Goal: Transaction & Acquisition: Obtain resource

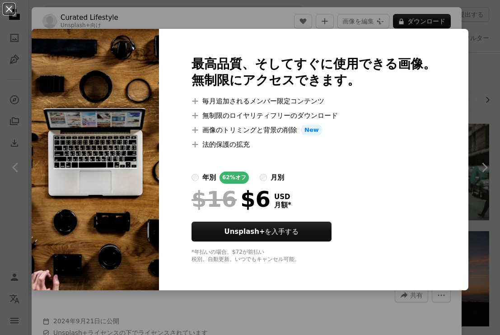
scroll to position [8007, 0]
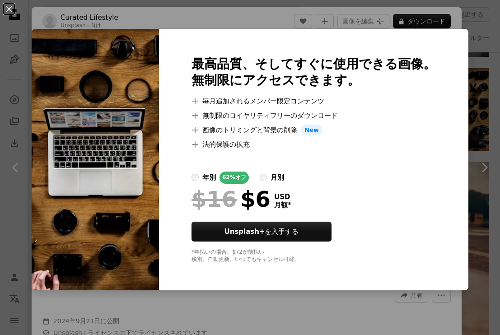
click at [484, 32] on div "An X shape 最高品質、そしてすぐに使用できる画像。 無制限にアクセスできます。 A plus sign 毎月追加されるメンバー限定コンテンツ A p…" at bounding box center [250, 167] width 500 height 335
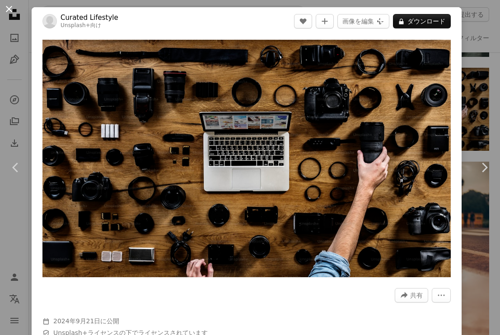
click at [6, 9] on button "An X shape" at bounding box center [9, 9] width 11 height 11
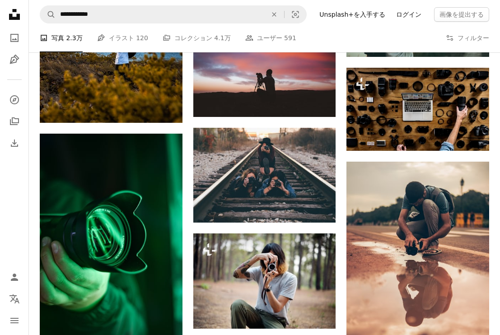
click at [410, 11] on link "ログイン" at bounding box center [409, 14] width 36 height 14
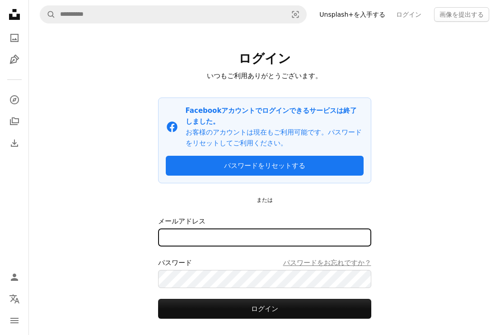
click at [212, 237] on input "メールアドレス" at bounding box center [264, 238] width 213 height 18
type input "**********"
click at [158, 299] on button "ログイン" at bounding box center [264, 309] width 213 height 20
